Goal: Find specific page/section: Find specific page/section

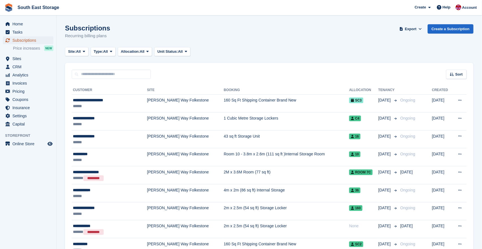
click at [27, 42] on span "Subscriptions" at bounding box center [29, 40] width 34 height 8
click at [23, 83] on span "Invoices" at bounding box center [29, 83] width 34 height 8
